Goal: Complete application form

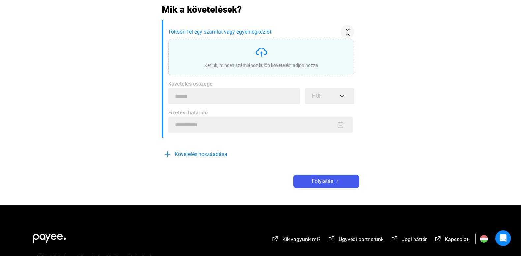
scroll to position [132, 0]
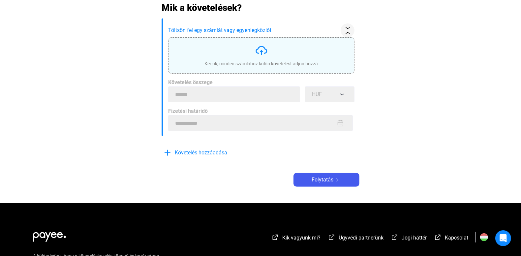
click at [264, 55] on img at bounding box center [261, 50] width 13 height 13
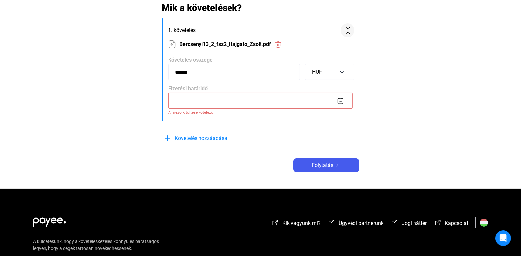
click at [252, 101] on input at bounding box center [260, 101] width 185 height 16
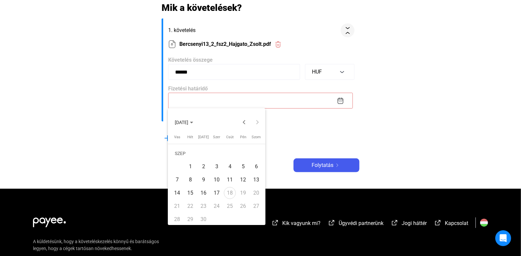
click at [192, 196] on div "15" at bounding box center [190, 193] width 12 height 12
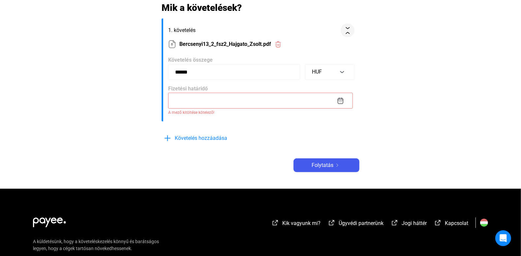
type input "**********"
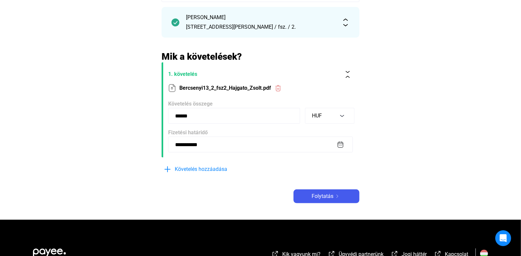
scroll to position [66, 0]
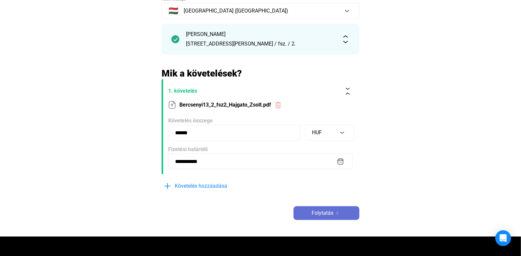
click at [329, 212] on span "Folytatás" at bounding box center [323, 213] width 22 height 8
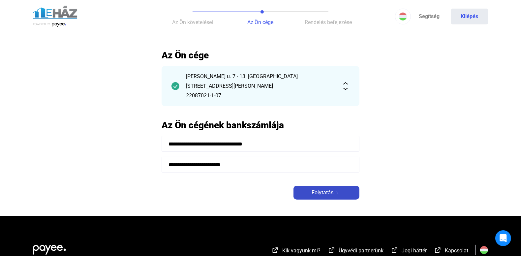
click at [323, 196] on button "Folytatás" at bounding box center [326, 193] width 66 height 14
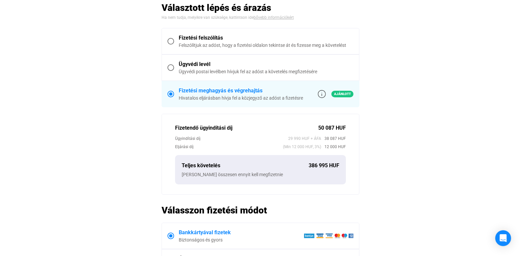
scroll to position [263, 0]
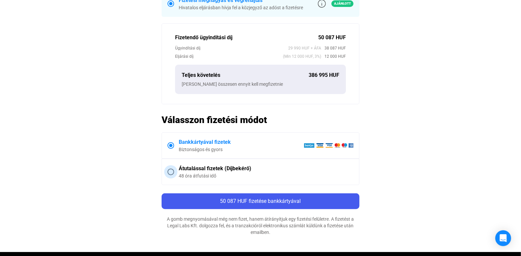
click at [209, 174] on div "48 óra átfutási idő" at bounding box center [266, 175] width 175 height 7
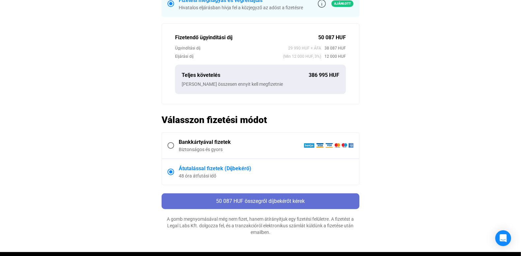
click at [242, 203] on div "50 087 HUF összegről díjbekérőt kérek" at bounding box center [261, 201] width 194 height 8
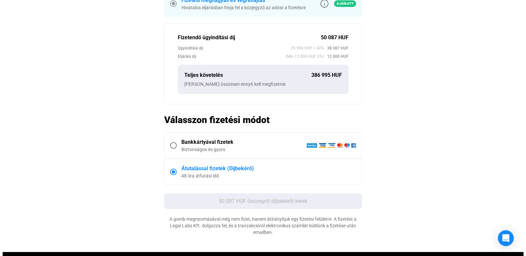
scroll to position [0, 0]
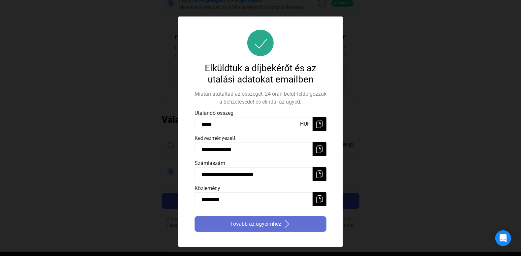
click at [248, 224] on span "Tovább az ügyeimhez" at bounding box center [255, 224] width 51 height 8
